Goal: Task Accomplishment & Management: Use online tool/utility

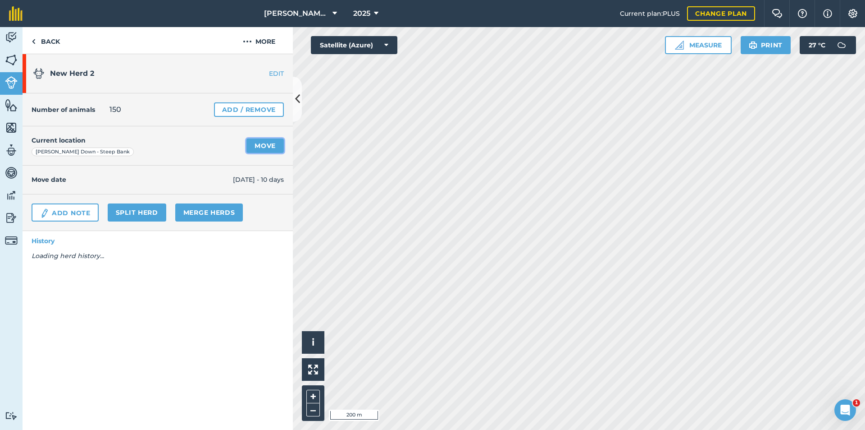
click at [259, 148] on link "Move" at bounding box center [265, 145] width 37 height 14
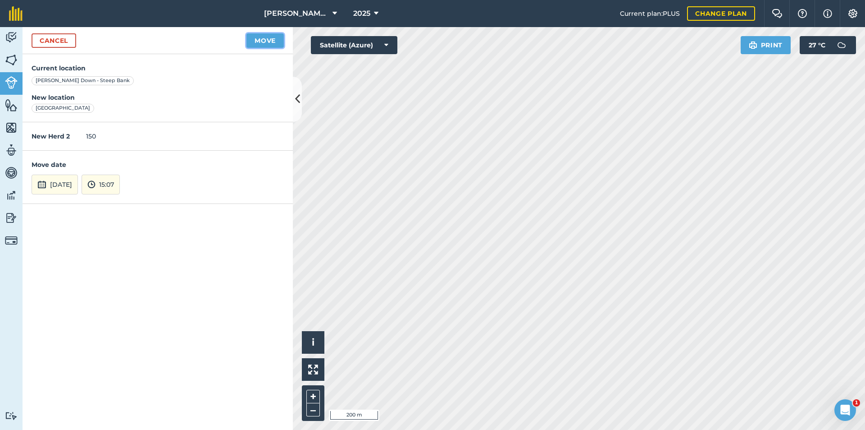
click at [268, 43] on button "Move" at bounding box center [265, 40] width 37 height 14
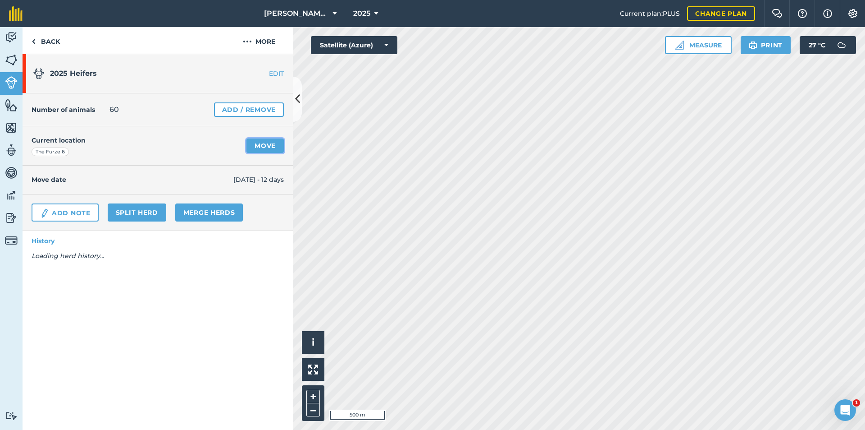
click at [252, 142] on link "Move" at bounding box center [265, 145] width 37 height 14
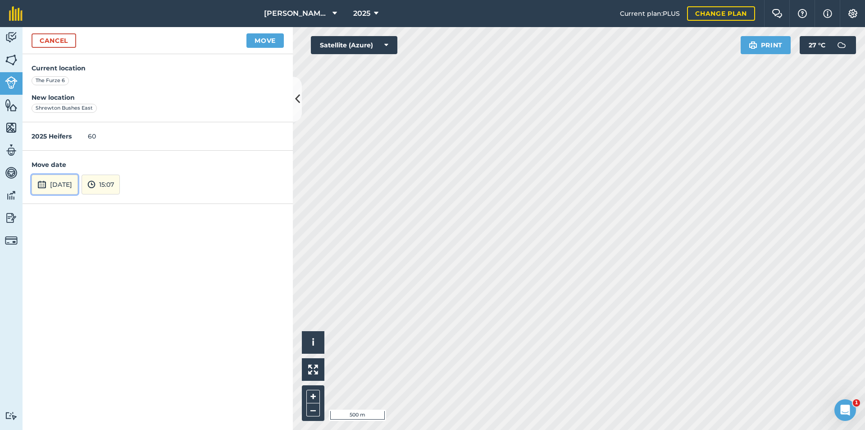
click at [78, 178] on button "[DATE]" at bounding box center [55, 184] width 46 height 20
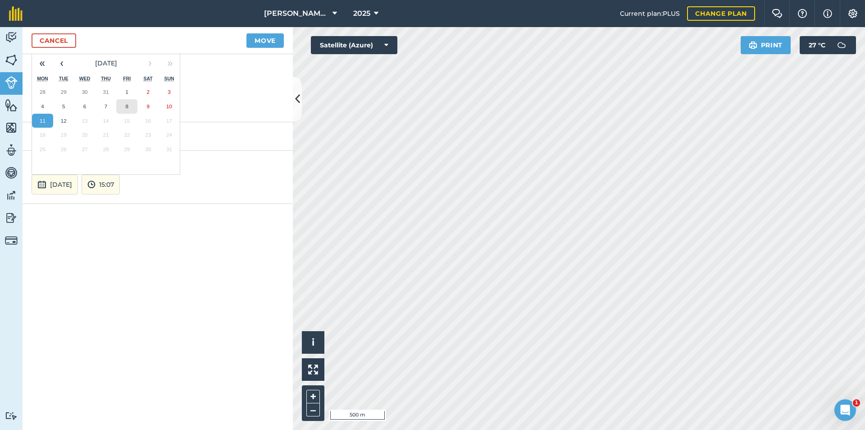
click at [126, 105] on abbr "8" at bounding box center [127, 106] width 3 height 6
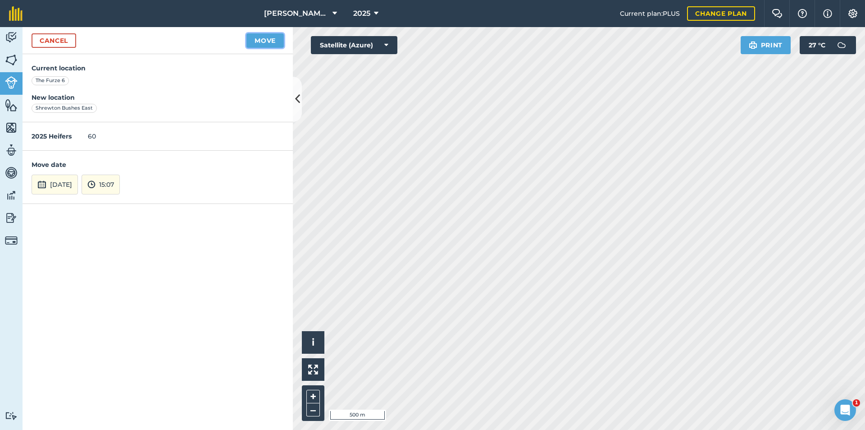
click at [256, 43] on button "Move" at bounding box center [265, 40] width 37 height 14
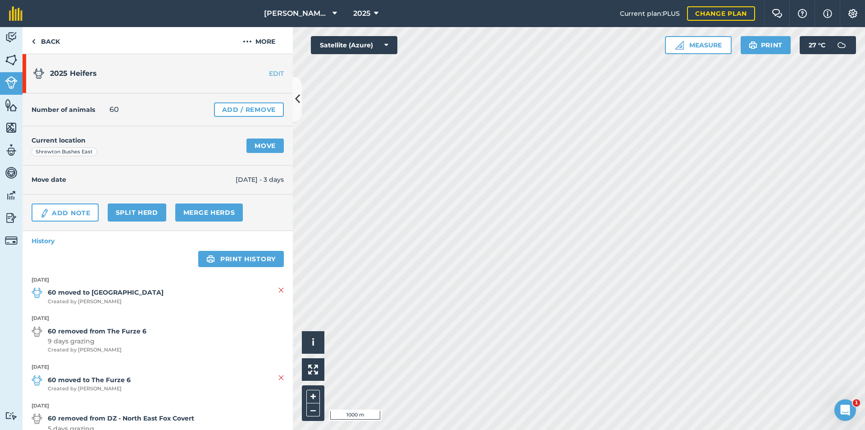
click at [468, 429] on html "[PERSON_NAME] Cross 2025 Current plan : PLUS Change plan Farm Chat Help Info Se…" at bounding box center [432, 215] width 865 height 430
